Goal: Task Accomplishment & Management: Use online tool/utility

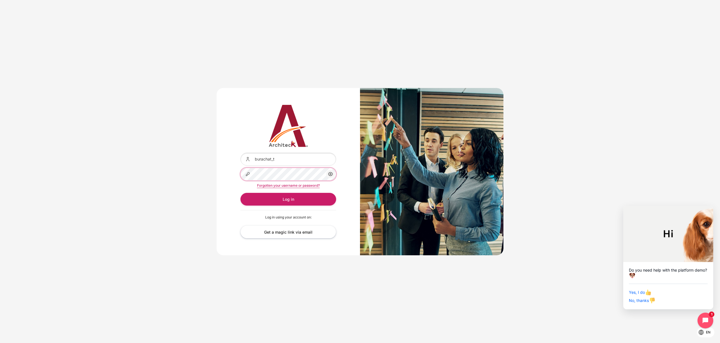
click at [241, 193] on button "Log in" at bounding box center [289, 199] width 96 height 13
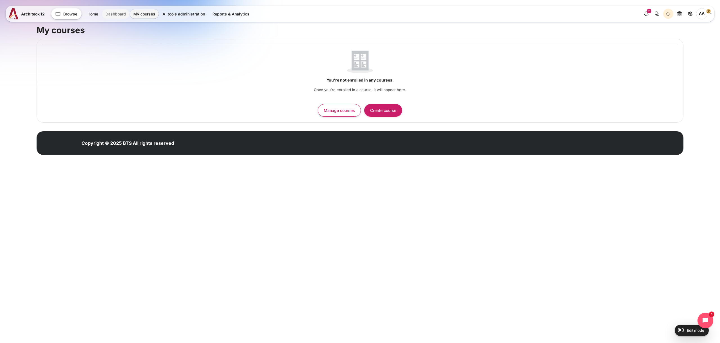
click at [109, 14] on link "Dashboard" at bounding box center [115, 13] width 27 height 9
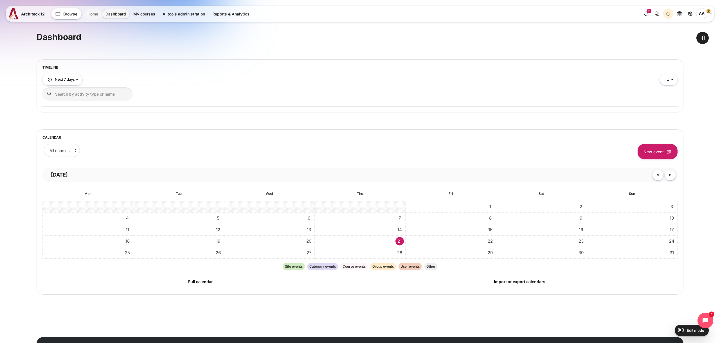
click at [90, 14] on link "Home" at bounding box center [92, 13] width 17 height 9
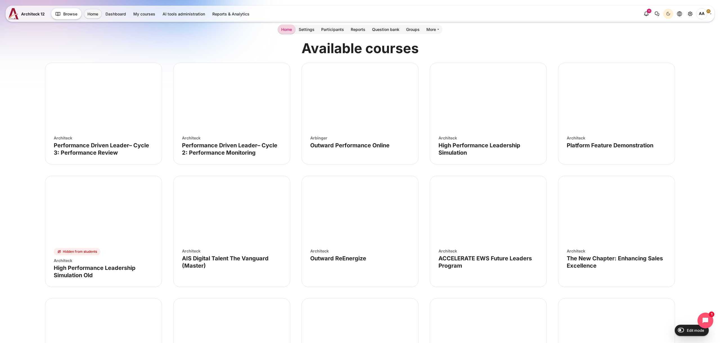
click at [332, 119] on figure "Course image" Outward Performance Online" at bounding box center [360, 97] width 116 height 68
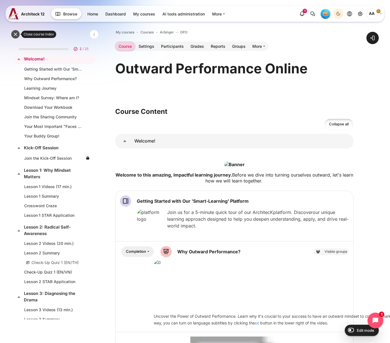
click at [13, 32] on button at bounding box center [15, 34] width 8 height 8
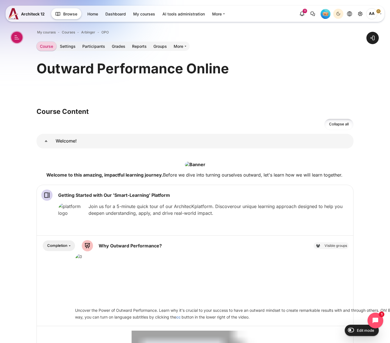
click at [15, 37] on button "Open course index" at bounding box center [16, 37] width 11 height 11
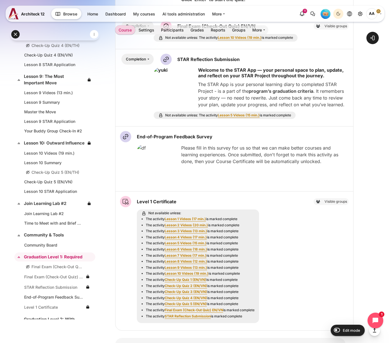
scroll to position [687, 0]
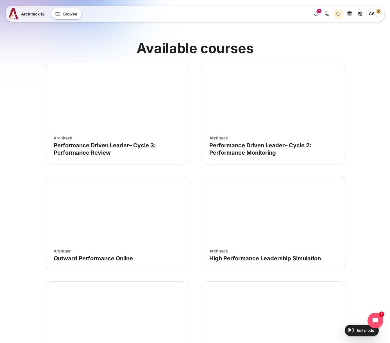
click at [159, 120] on figure "Course image" Performance Driven Leader– Cycle 3: Performance Review" at bounding box center [117, 97] width 144 height 68
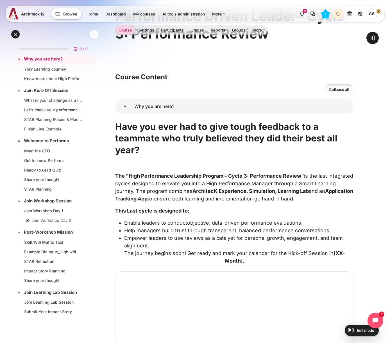
scroll to position [103, 0]
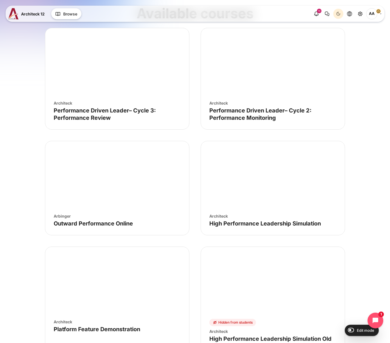
scroll to position [14, 0]
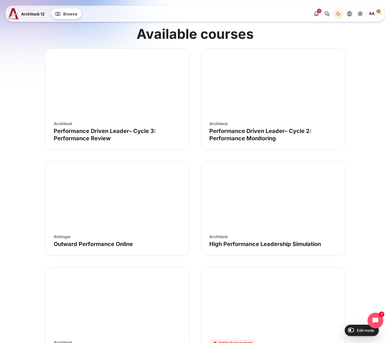
click at [335, 189] on figure "Course image" High Performance Leadership Simulation" at bounding box center [273, 196] width 144 height 68
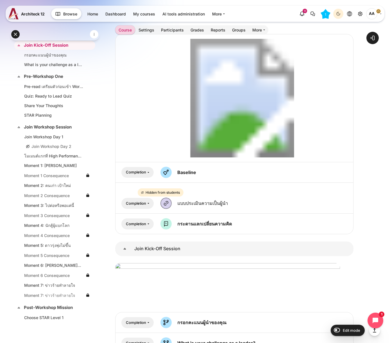
scroll to position [462, 0]
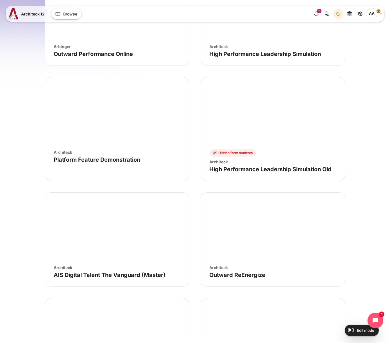
scroll to position [212, 0]
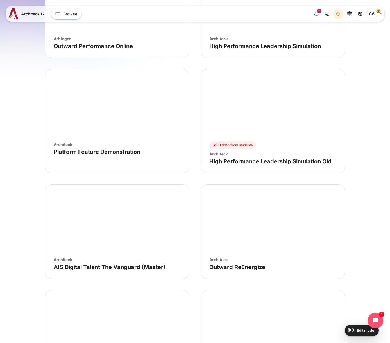
click at [139, 217] on figure "Course image" AIS Digital Talent The Vanguard (Master)" at bounding box center [117, 219] width 144 height 68
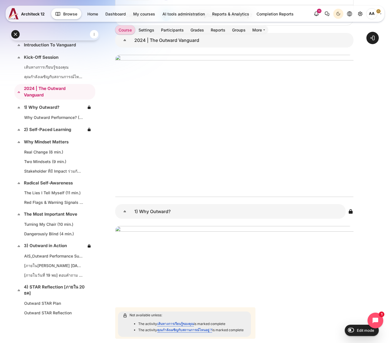
scroll to position [382, 0]
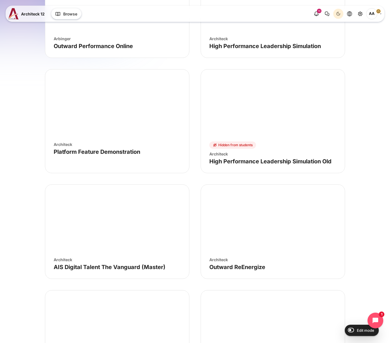
scroll to position [494, 0]
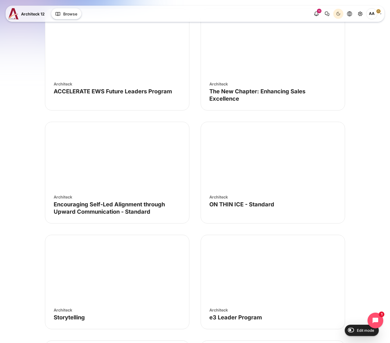
click at [249, 155] on figure "Course image" ON THIN ICE - Standard" at bounding box center [273, 156] width 144 height 68
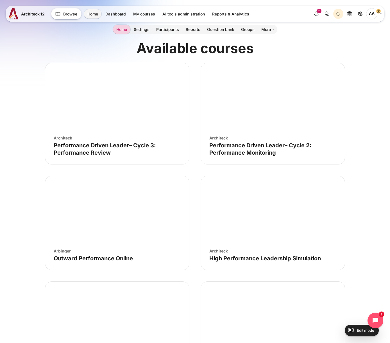
click at [263, 197] on figure "Course image" High Performance Leadership Simulation" at bounding box center [273, 210] width 144 height 68
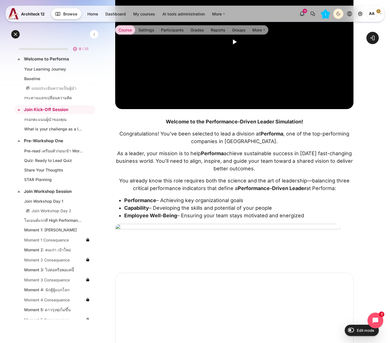
scroll to position [203, 0]
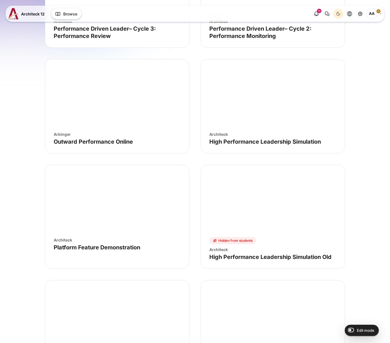
scroll to position [191, 0]
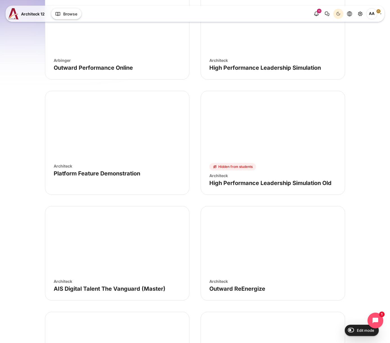
click at [135, 146] on figure "Course image" Platform Feature Demonstration" at bounding box center [117, 125] width 144 height 68
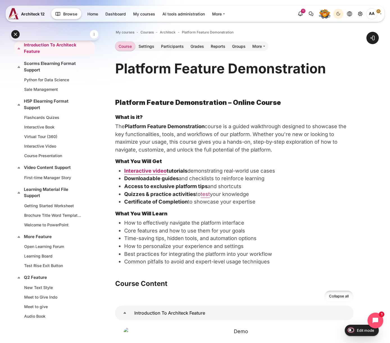
click at [353, 332] on input "Edit mode" at bounding box center [350, 330] width 10 height 6
checkbox input "true"
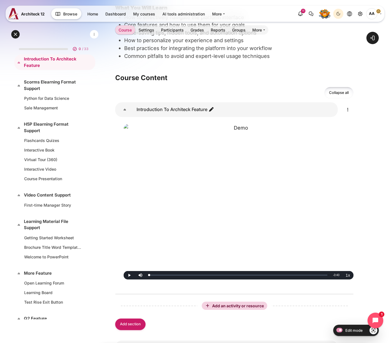
scroll to position [254, 0]
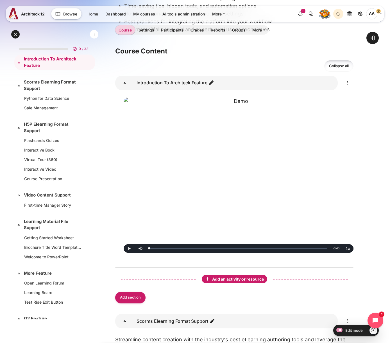
click at [233, 281] on span "Add an activity or resource" at bounding box center [238, 279] width 53 height 5
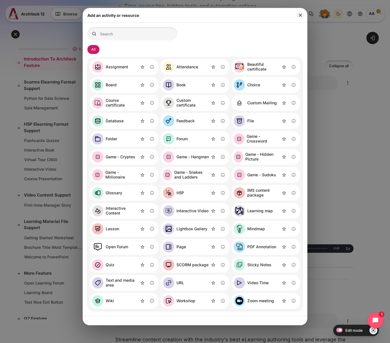
click at [189, 191] on div "H5P" at bounding box center [195, 193] width 69 height 16
click at [176, 191] on link "H5P" at bounding box center [173, 192] width 21 height 11
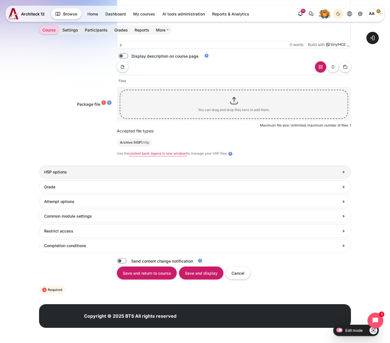
click at [92, 173] on h3 "H5P options" at bounding box center [192, 172] width 296 height 5
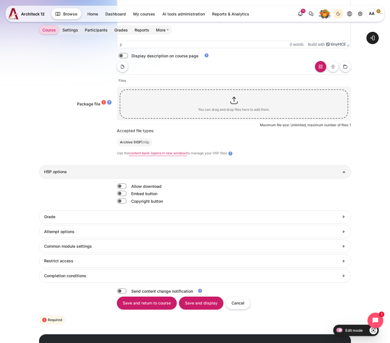
click at [96, 173] on h3 "H5P options" at bounding box center [195, 171] width 302 height 5
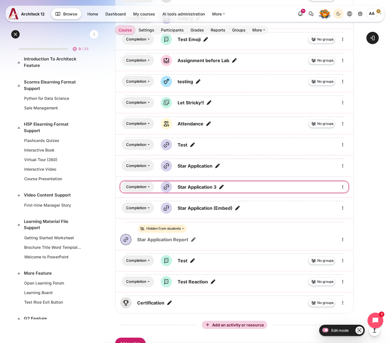
scroll to position [1670, 0]
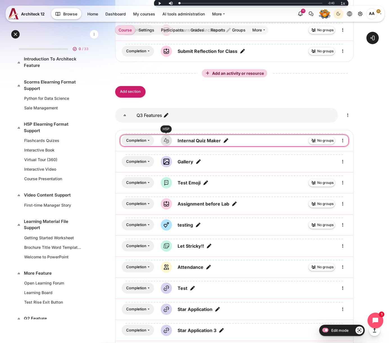
click at [166, 142] on img "Content" at bounding box center [166, 140] width 11 height 11
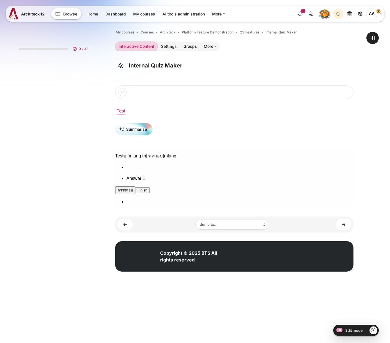
scroll to position [223, 0]
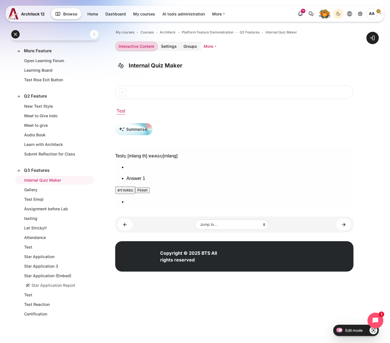
click at [206, 45] on link "More" at bounding box center [210, 46] width 19 height 9
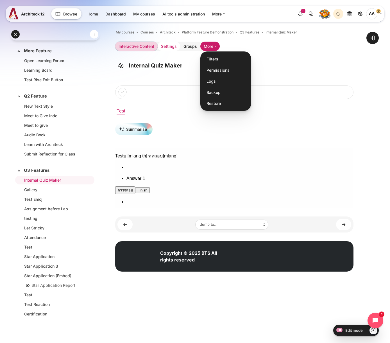
click at [172, 45] on link "Settings" at bounding box center [169, 46] width 23 height 9
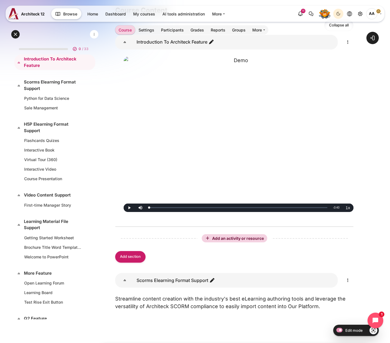
scroll to position [298, 0]
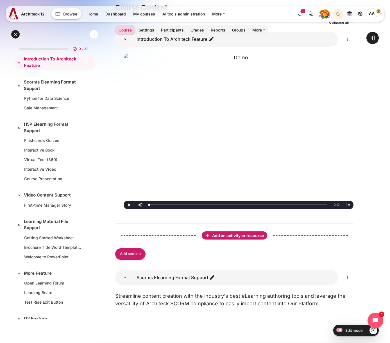
click at [240, 235] on span "Add an activity or resource" at bounding box center [238, 235] width 53 height 5
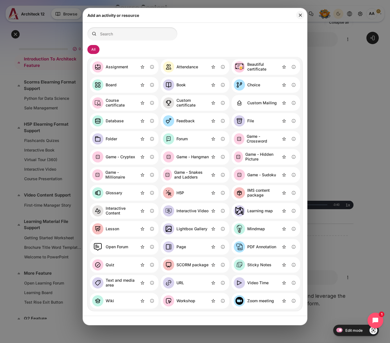
click at [118, 213] on div "Interactive Content" at bounding box center [122, 211] width 33 height 10
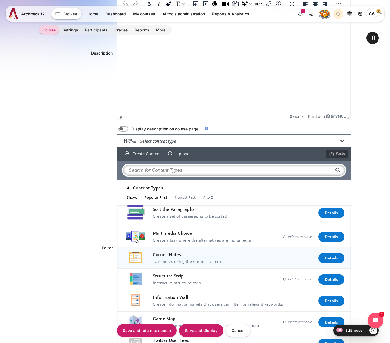
scroll to position [325, 0]
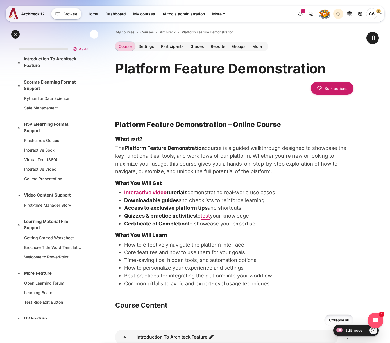
scroll to position [298, 0]
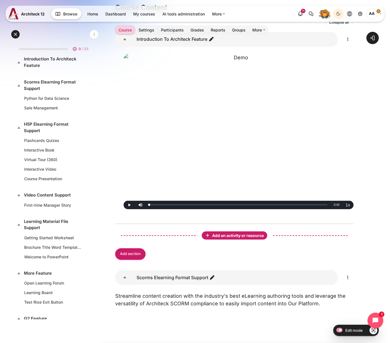
click at [244, 234] on span "Add an activity or resource" at bounding box center [238, 235] width 53 height 5
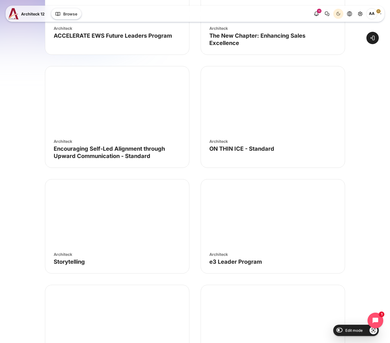
scroll to position [598, 0]
click at [129, 100] on figure "Course image" Encouraging Self-Led Alignment through Upward Communication - Sta…" at bounding box center [117, 100] width 144 height 68
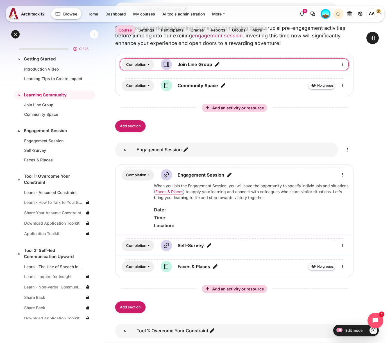
scroll to position [406, 0]
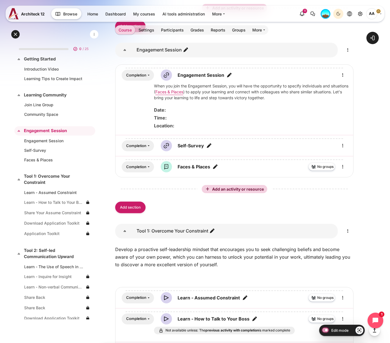
click at [327, 331] on input "Edit mode" at bounding box center [325, 330] width 10 height 6
checkbox input "false"
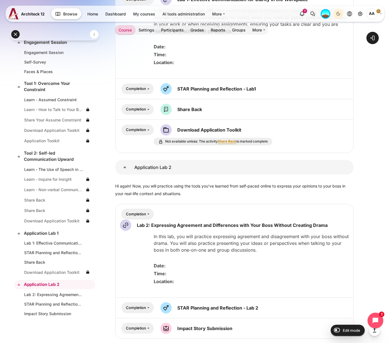
scroll to position [1071, 0]
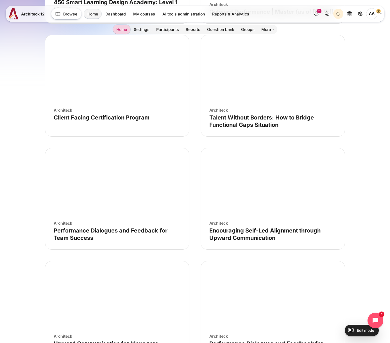
scroll to position [1400, 0]
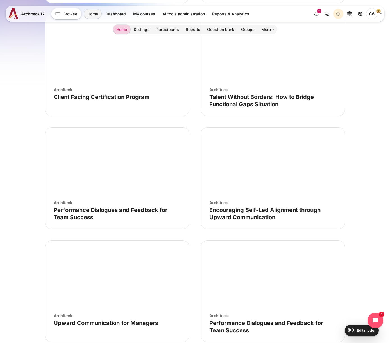
click at [271, 194] on figure "Course image" Encouraging Self-Led Alignment through Upward Communication" at bounding box center [273, 162] width 144 height 68
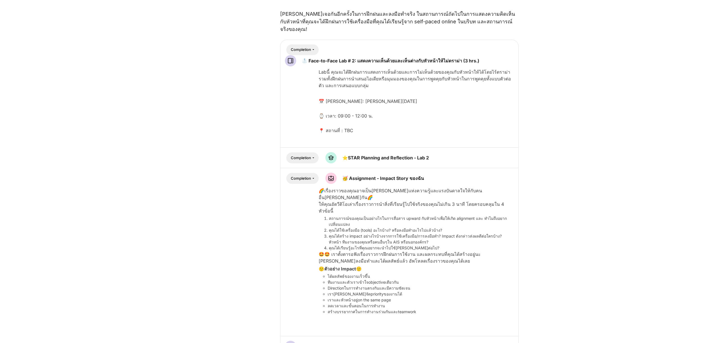
scroll to position [2104, 0]
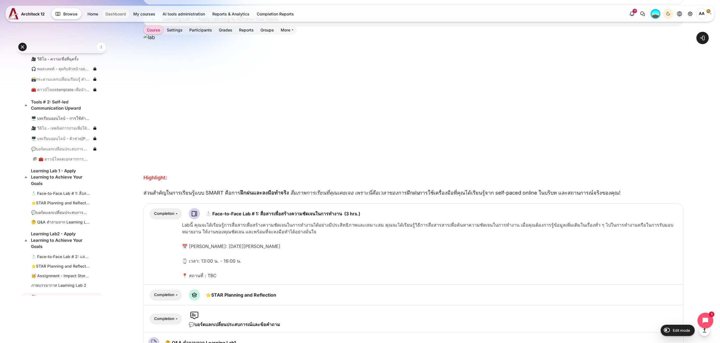
click at [114, 16] on link "Dashboard" at bounding box center [115, 13] width 27 height 9
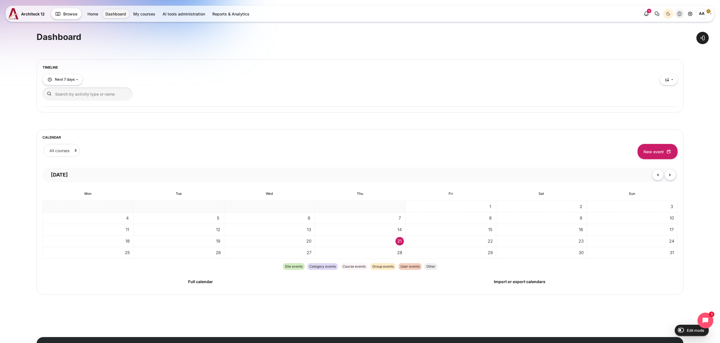
click at [678, 14] on icon "Languages" at bounding box center [679, 13] width 5 height 5
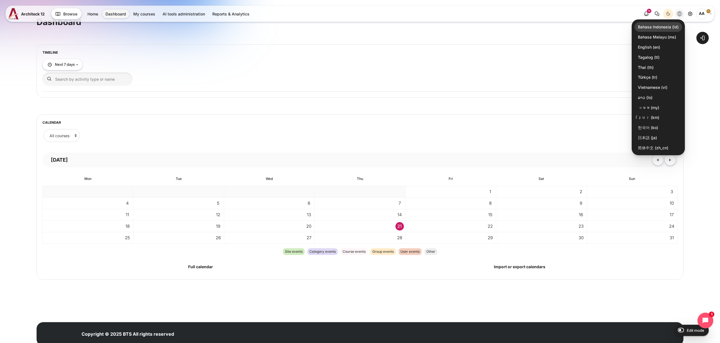
scroll to position [7, 0]
